Goal: Navigation & Orientation: Find specific page/section

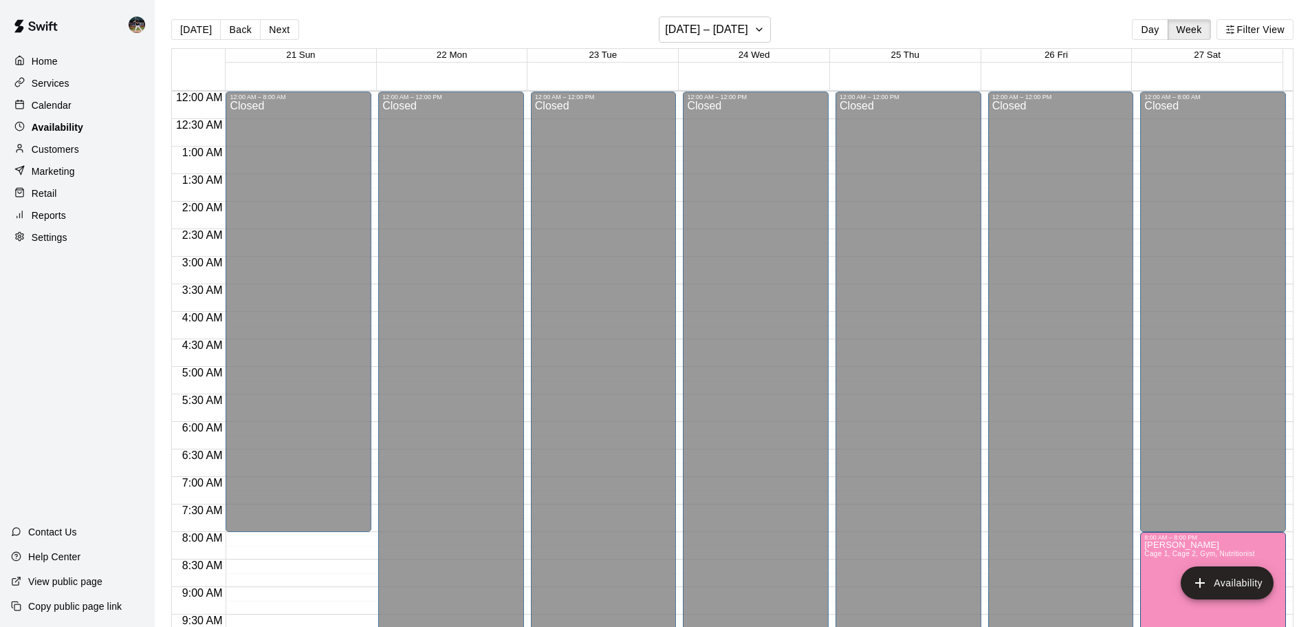
scroll to position [770, 0]
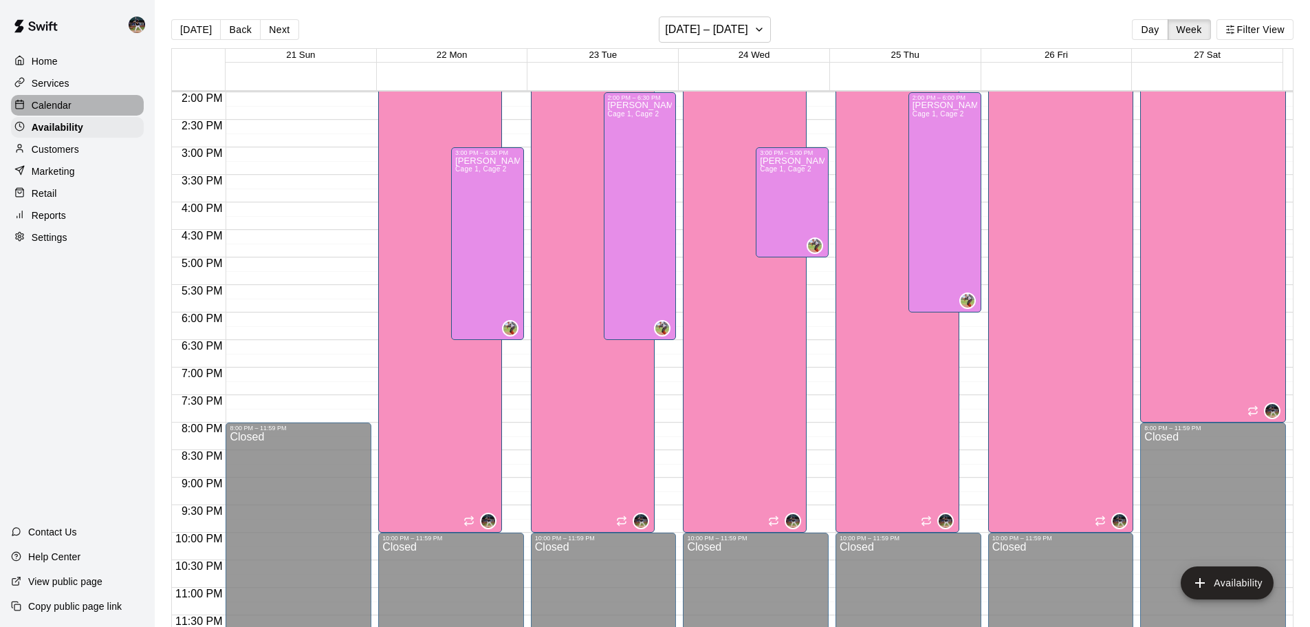
click at [90, 107] on div "Calendar" at bounding box center [77, 105] width 133 height 21
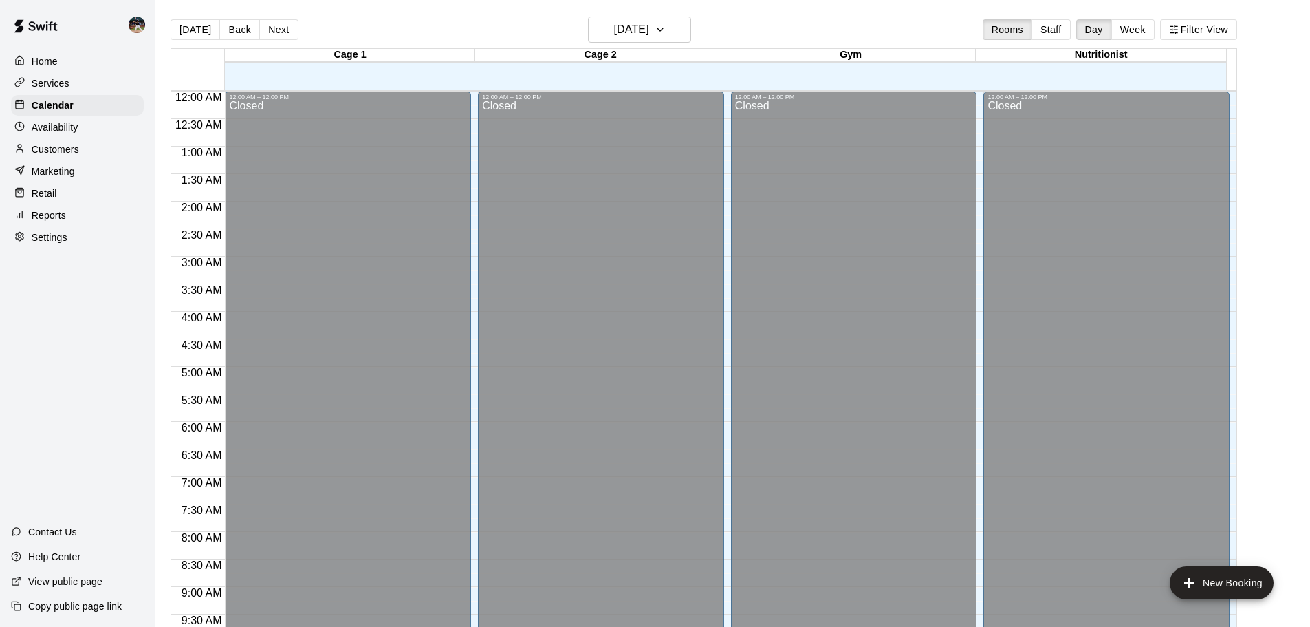
scroll to position [728, 0]
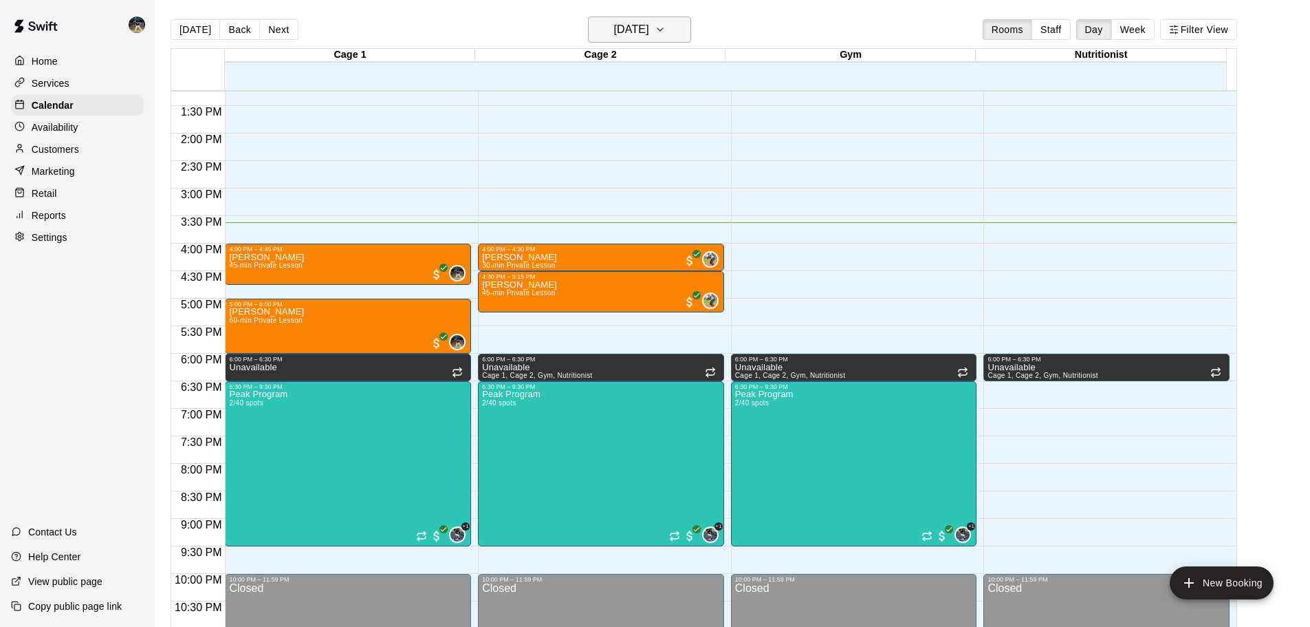
click at [671, 30] on button "[DATE]" at bounding box center [639, 30] width 103 height 26
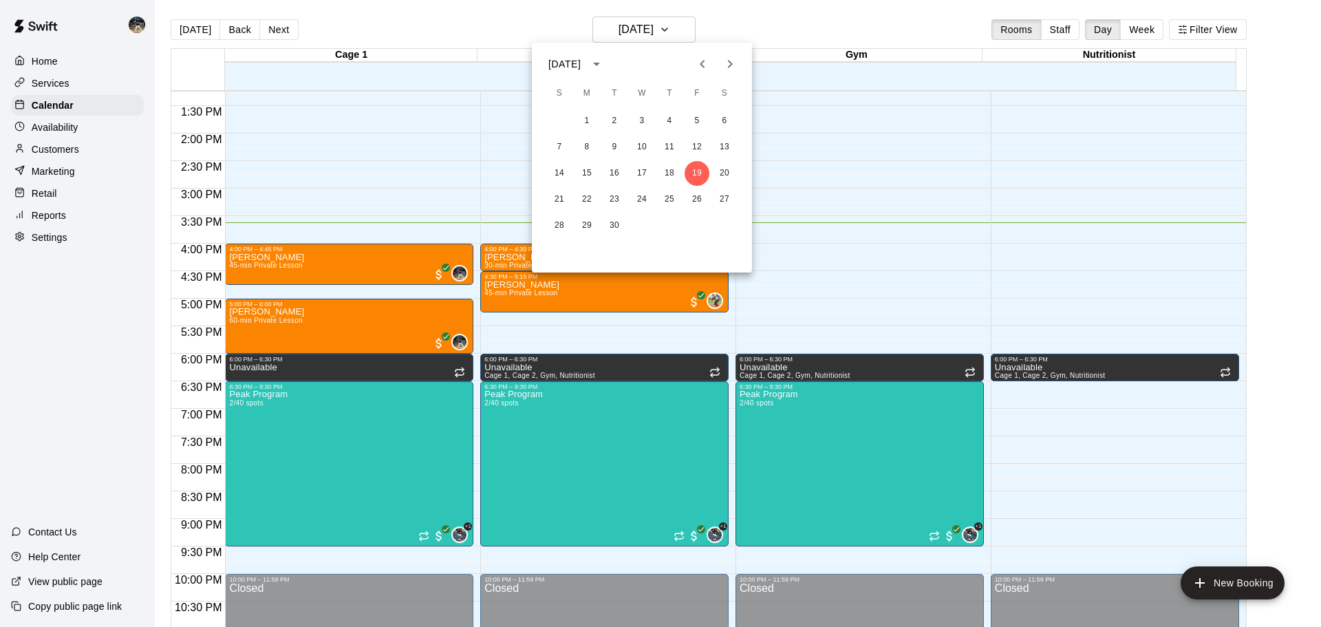
click at [719, 64] on button "Next month" at bounding box center [730, 64] width 28 height 28
click at [720, 64] on button "Next month" at bounding box center [730, 64] width 28 height 28
click at [554, 147] on button "2" at bounding box center [559, 147] width 25 height 25
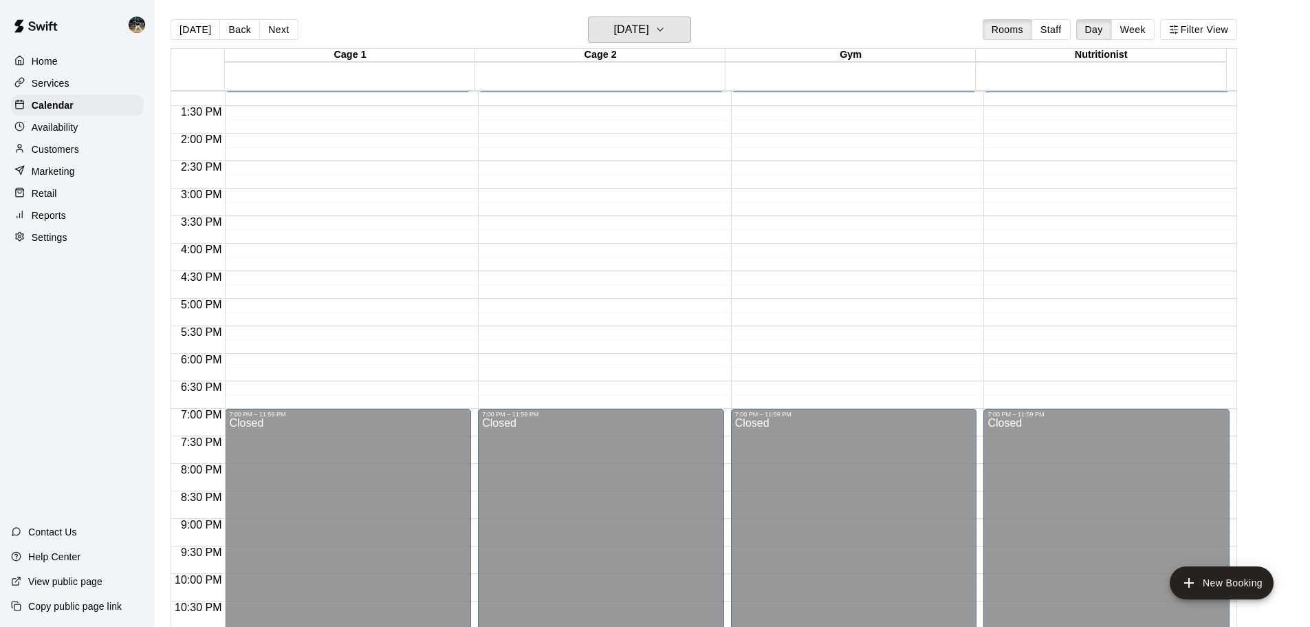
scroll to position [316, 0]
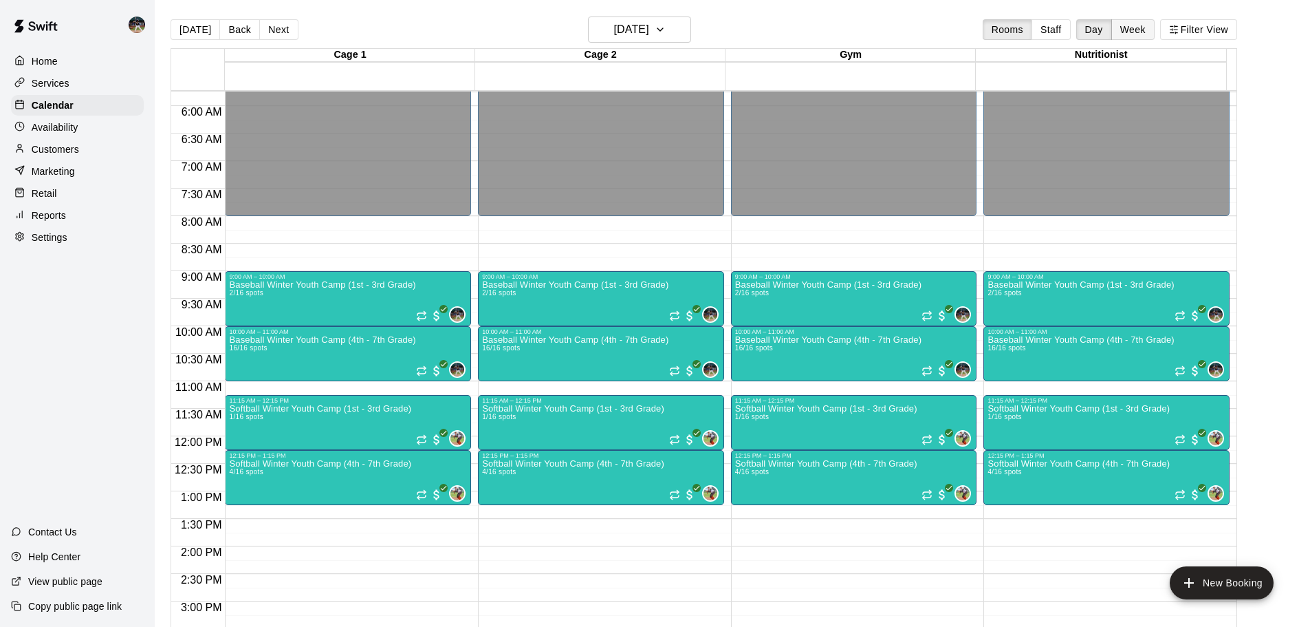
click at [1151, 32] on button "Week" at bounding box center [1132, 29] width 43 height 21
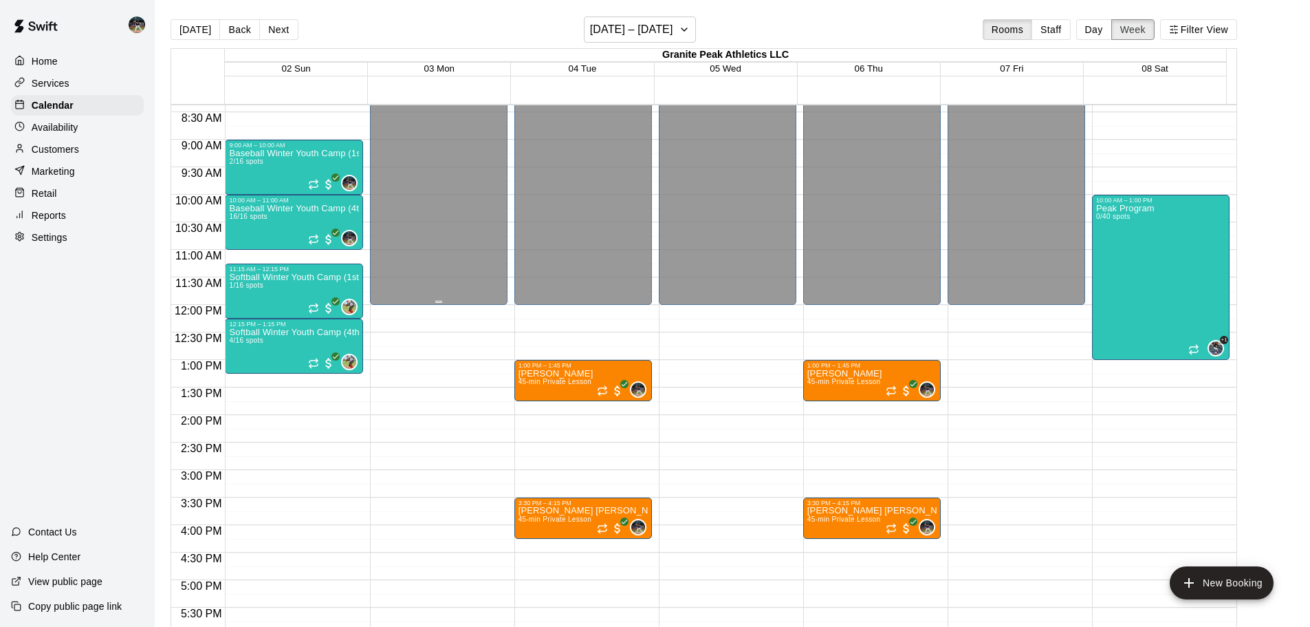
scroll to position [428, 0]
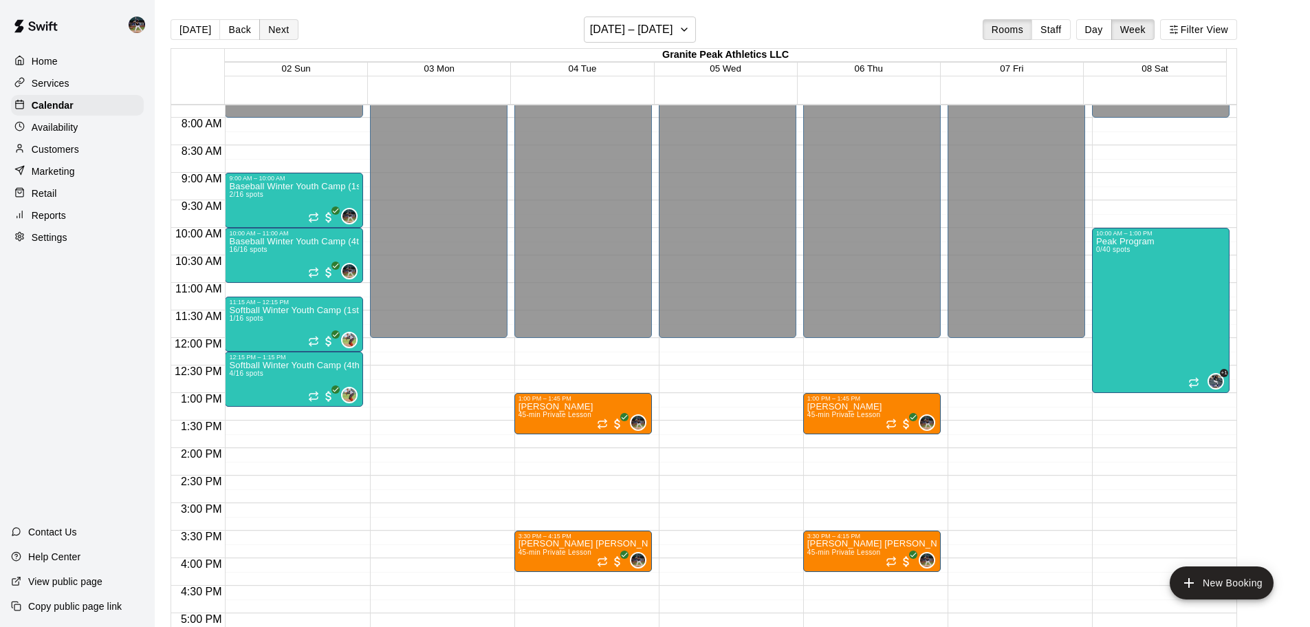
click at [277, 30] on button "Next" at bounding box center [278, 29] width 39 height 21
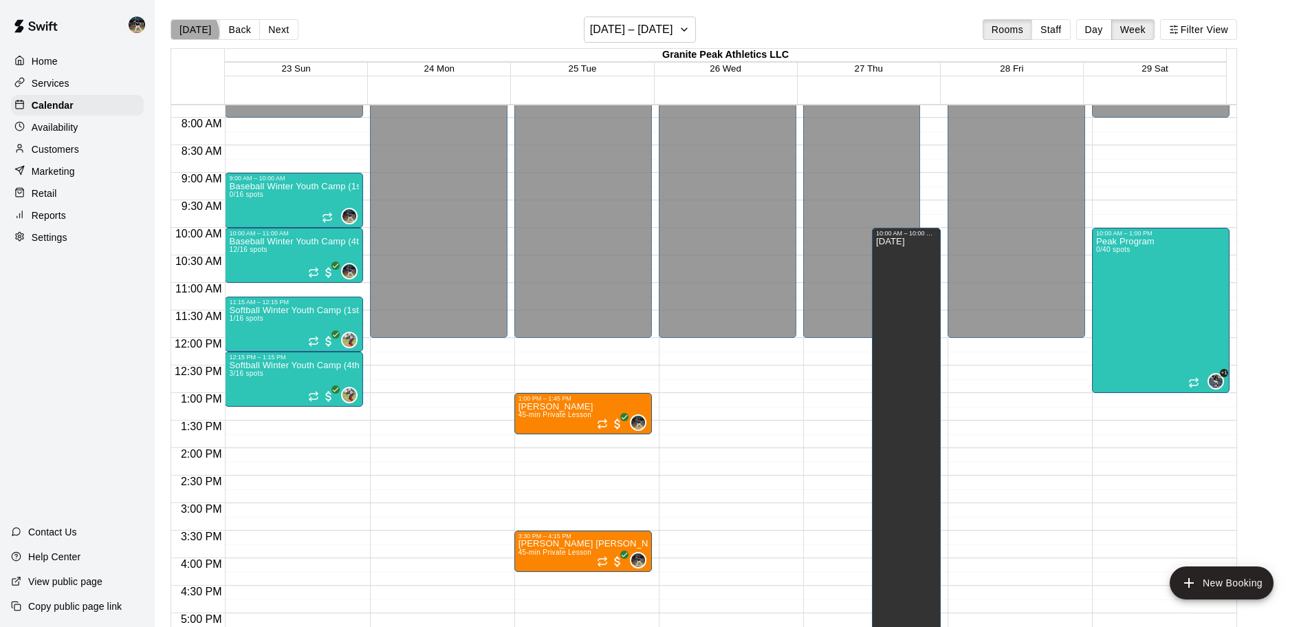
click at [193, 32] on button "[DATE]" at bounding box center [196, 29] width 50 height 21
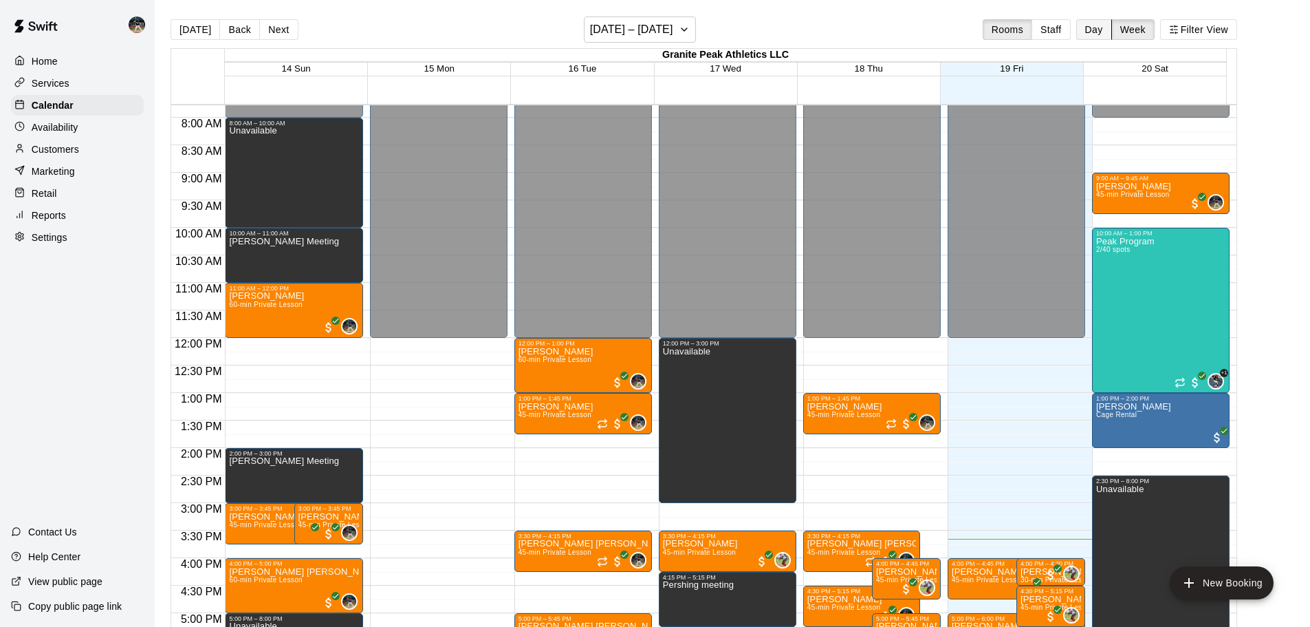
click at [1090, 27] on button "Day" at bounding box center [1094, 29] width 36 height 21
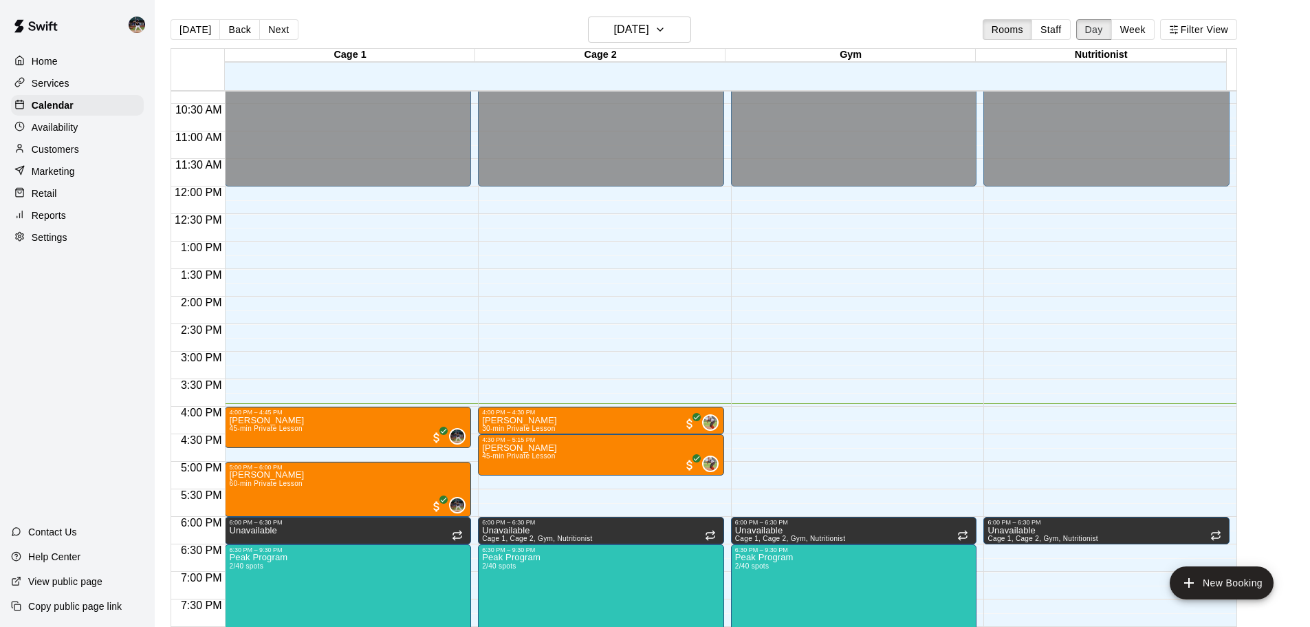
scroll to position [565, 0]
